Goal: Find specific page/section: Find specific page/section

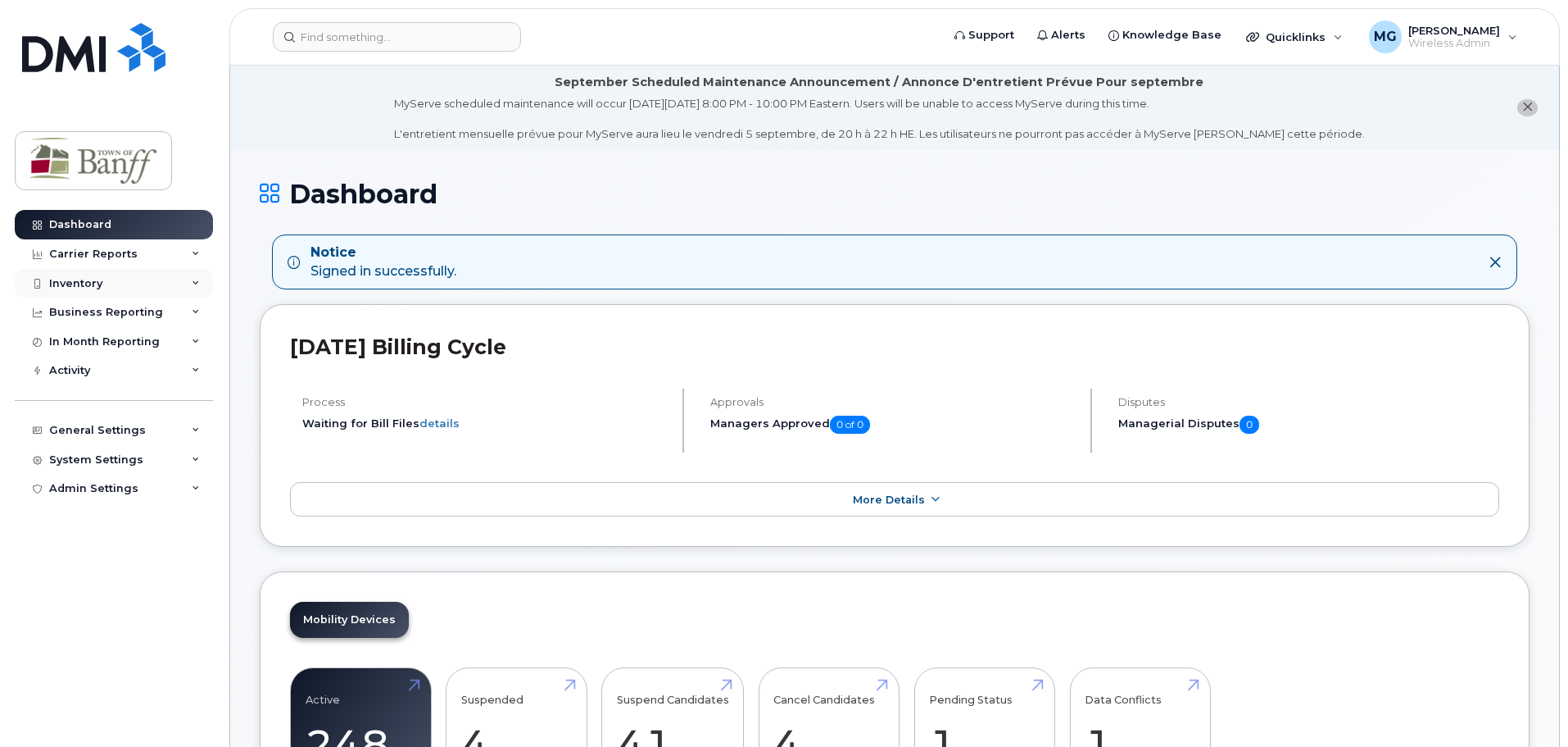
click at [111, 277] on div "Inventory" at bounding box center [114, 284] width 198 height 30
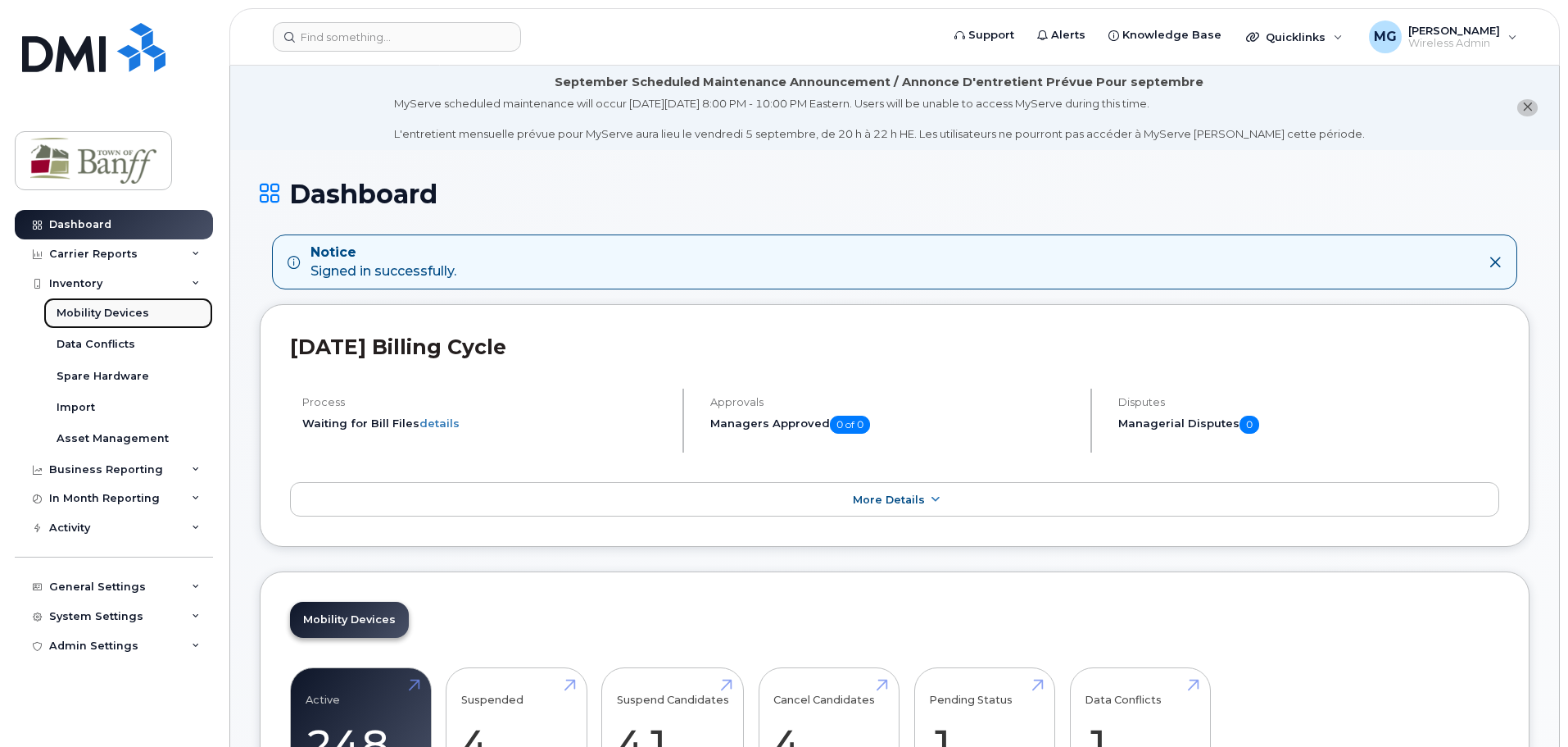
click at [105, 315] on div "Mobility Devices" at bounding box center [103, 313] width 93 height 15
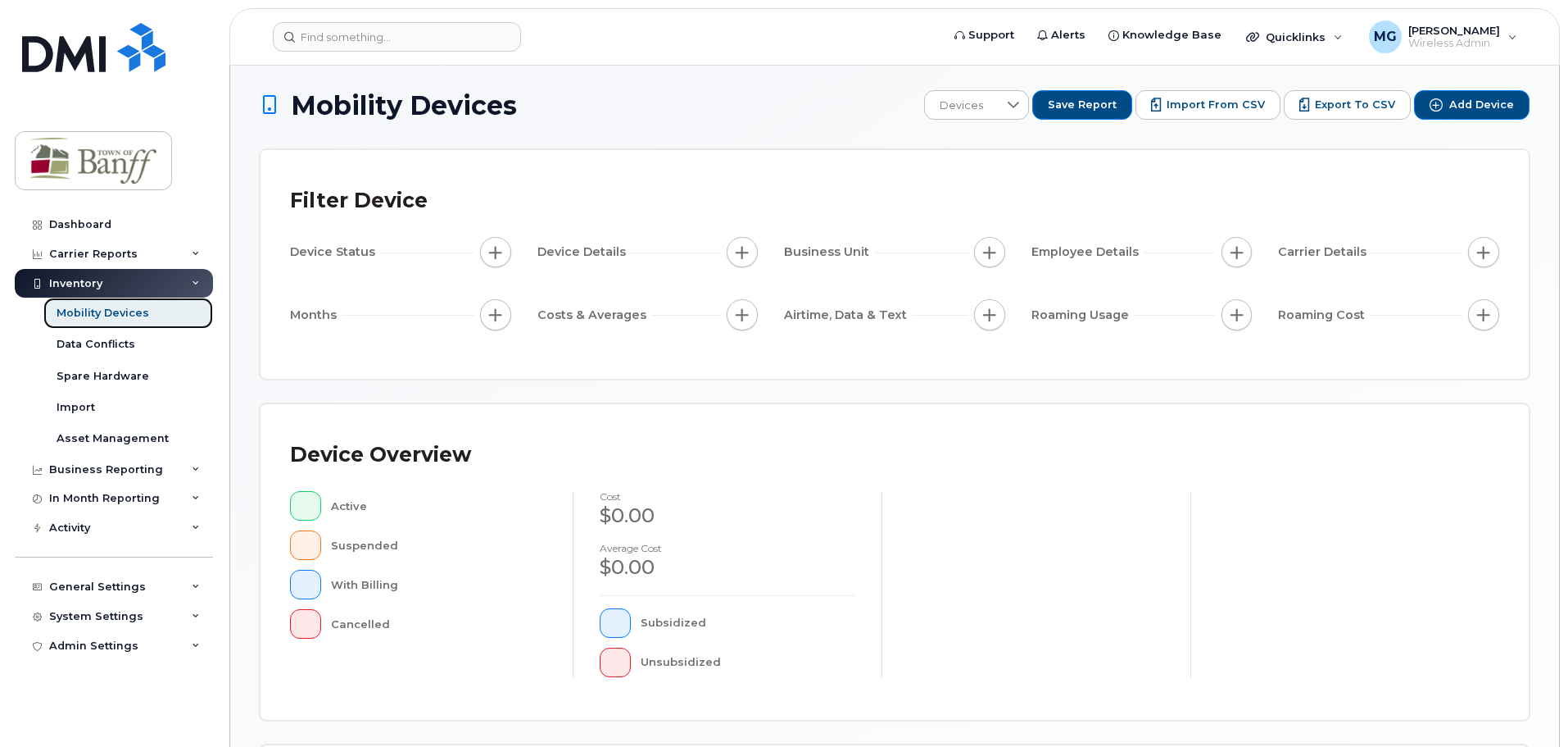
scroll to position [246, 0]
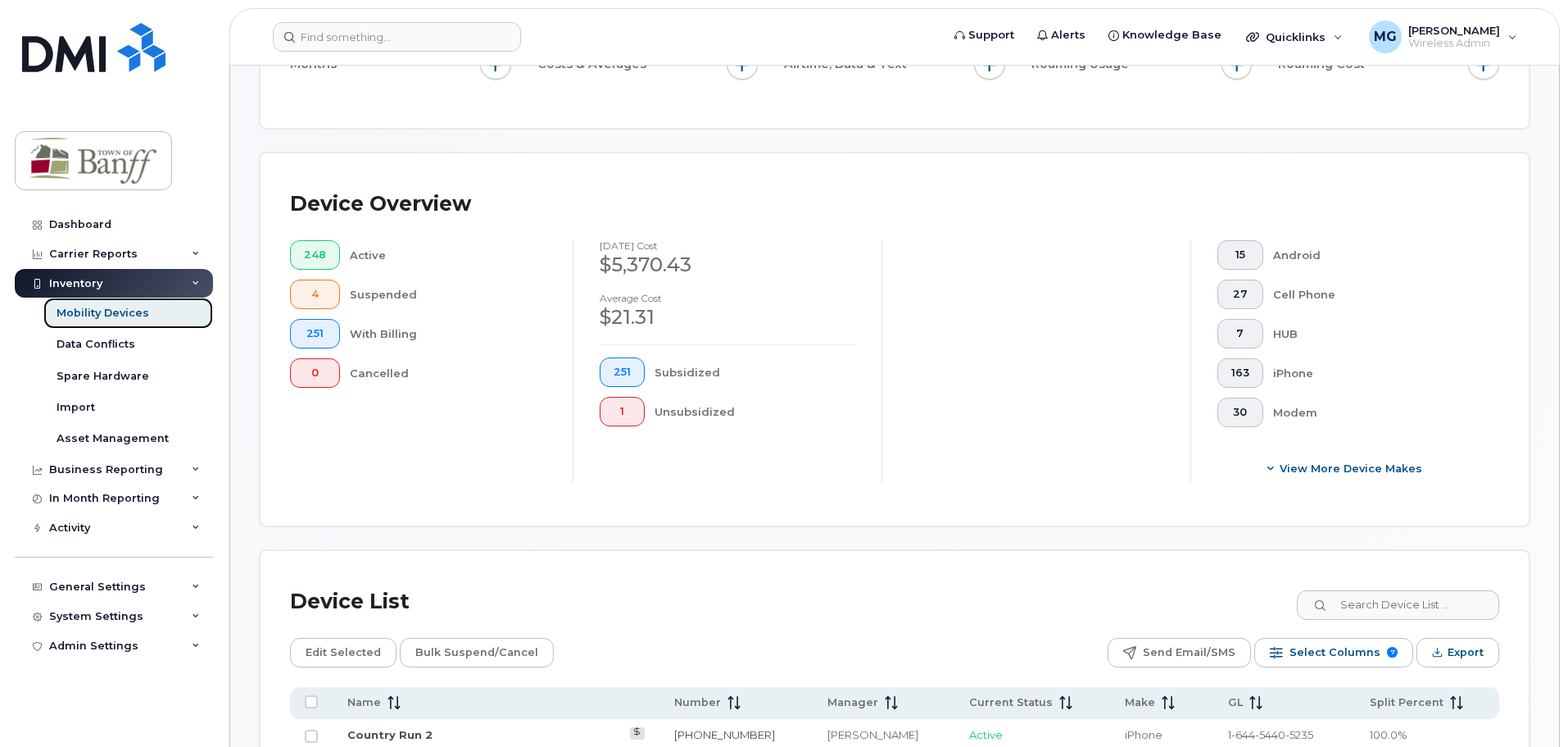
scroll to position [216, 0]
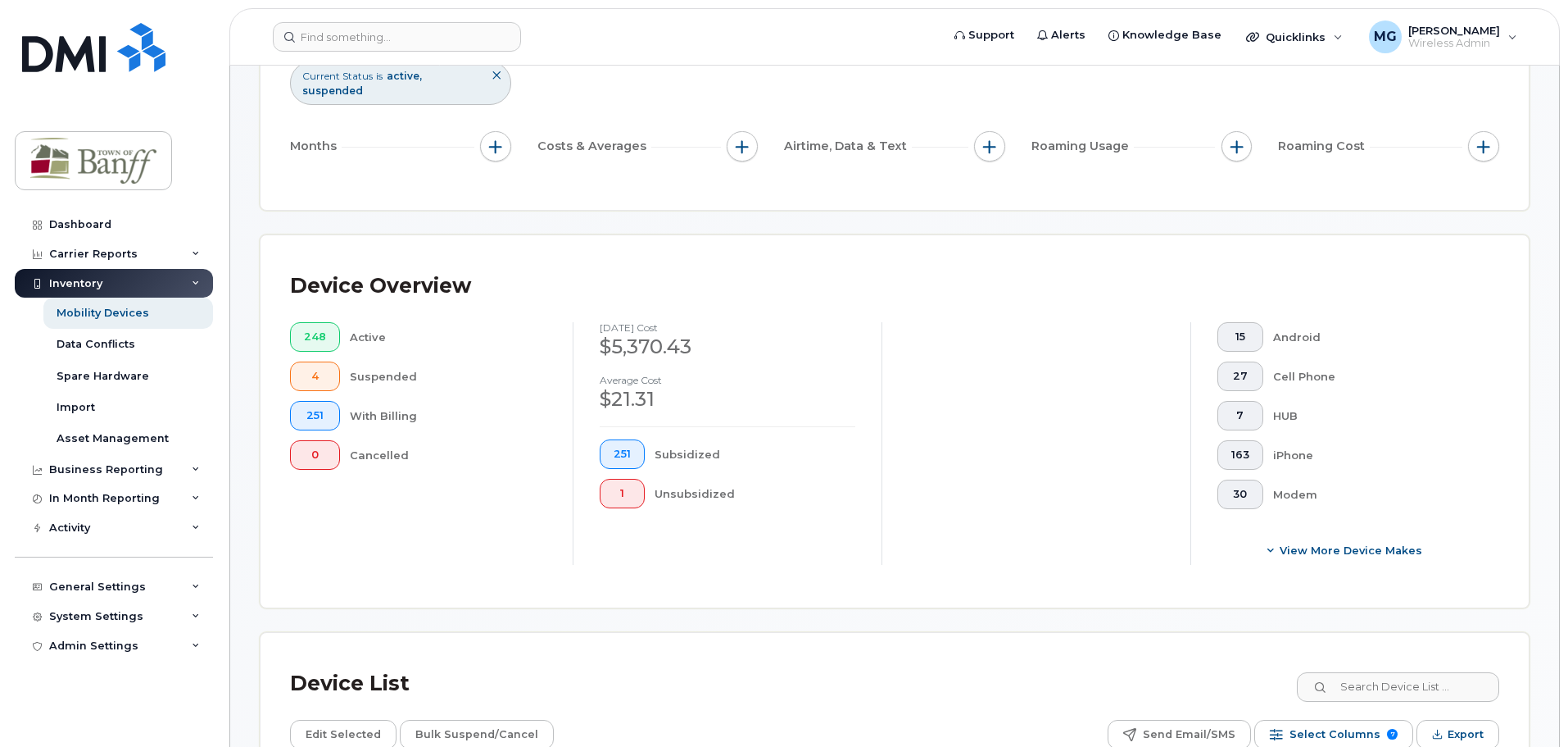
click at [1304, 440] on div "iPhone" at bounding box center [1373, 455] width 201 height 30
drag, startPoint x: 1311, startPoint y: 441, endPoint x: 1282, endPoint y: 447, distance: 29.6
click at [1282, 447] on div "iPhone" at bounding box center [1373, 455] width 201 height 30
